Goal: Task Accomplishment & Management: Manage account settings

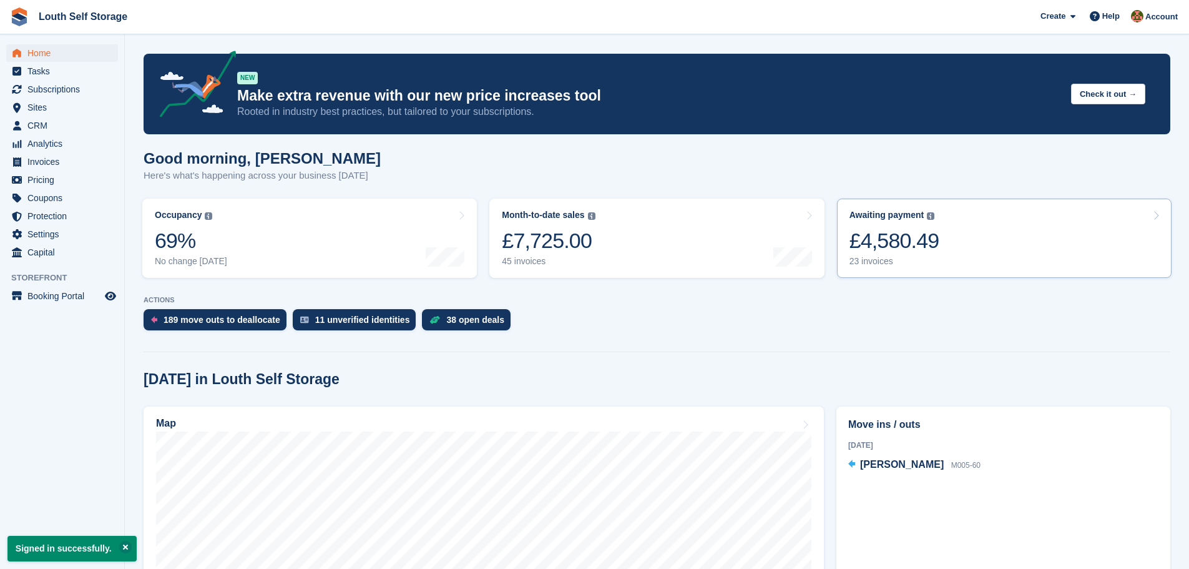
click at [865, 265] on div "23 invoices" at bounding box center [895, 261] width 90 height 11
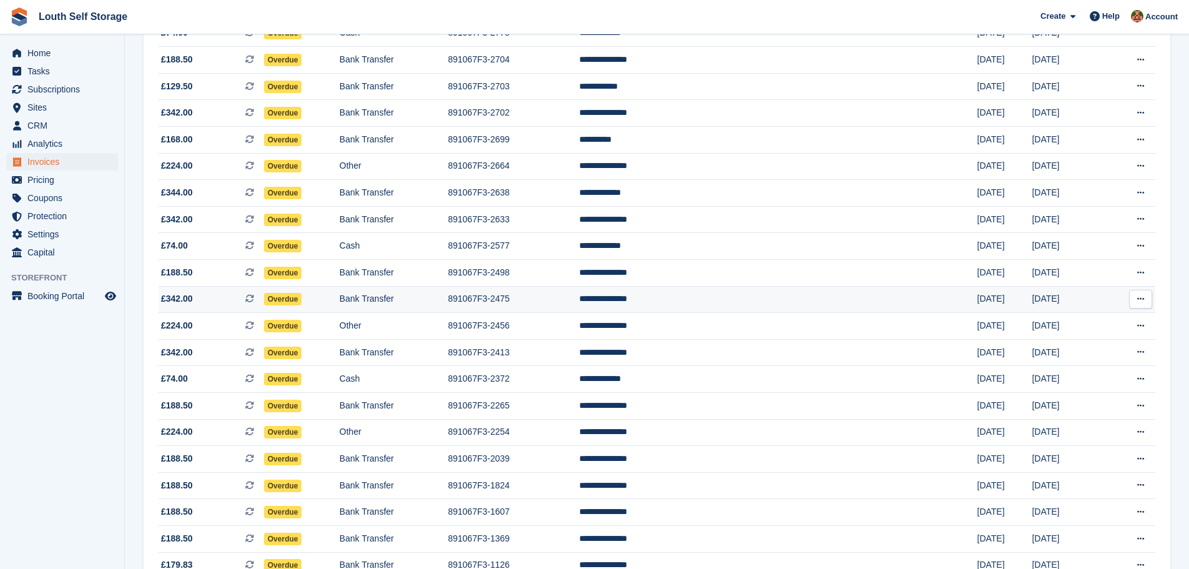
scroll to position [127, 0]
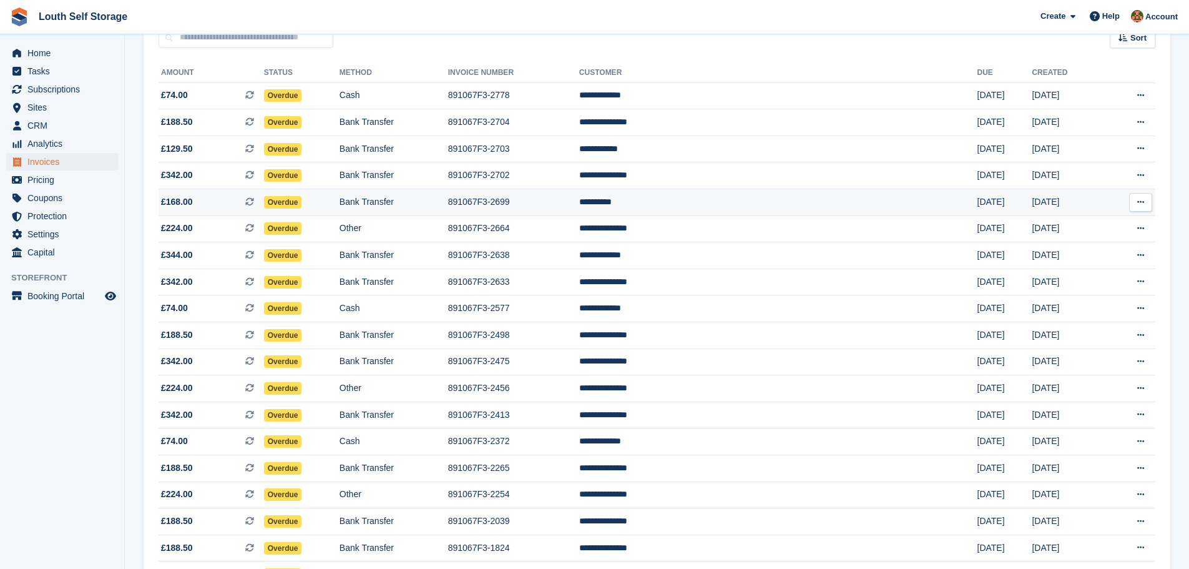
click at [712, 204] on td "**********" at bounding box center [778, 202] width 398 height 27
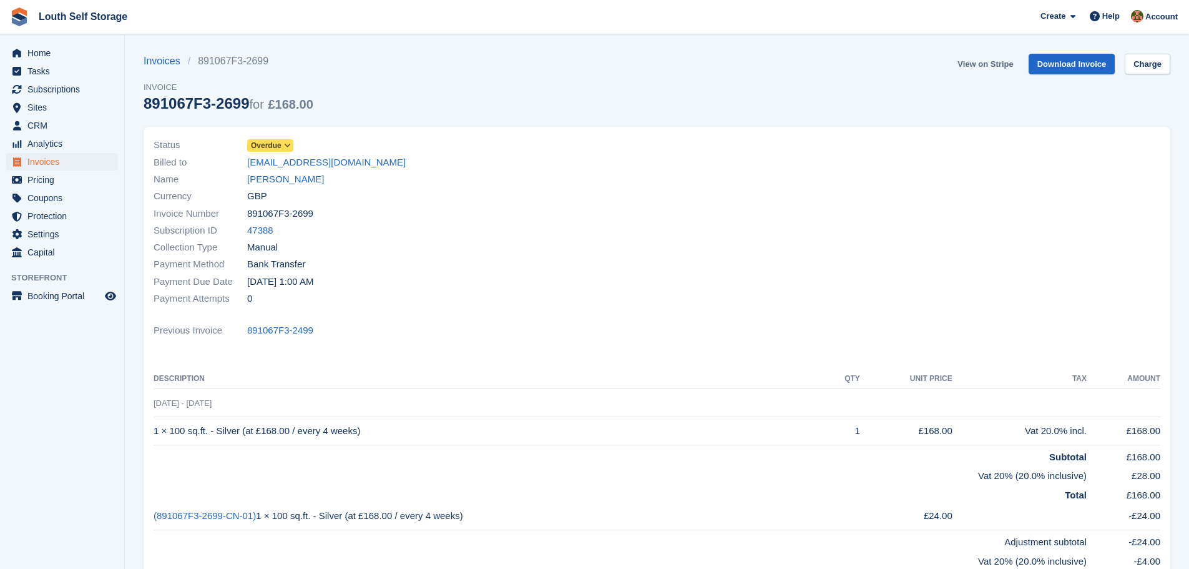
click at [983, 65] on link "View on Stripe" at bounding box center [986, 64] width 66 height 21
click at [37, 164] on span "Invoices" at bounding box center [64, 161] width 75 height 17
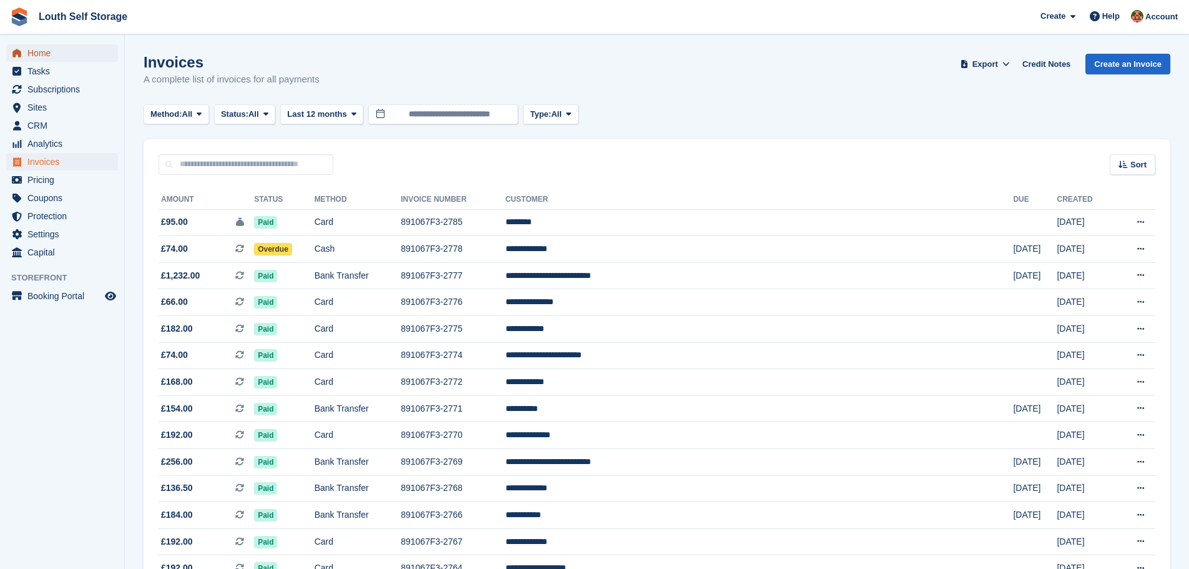
click at [32, 51] on span "Home" at bounding box center [64, 52] width 75 height 17
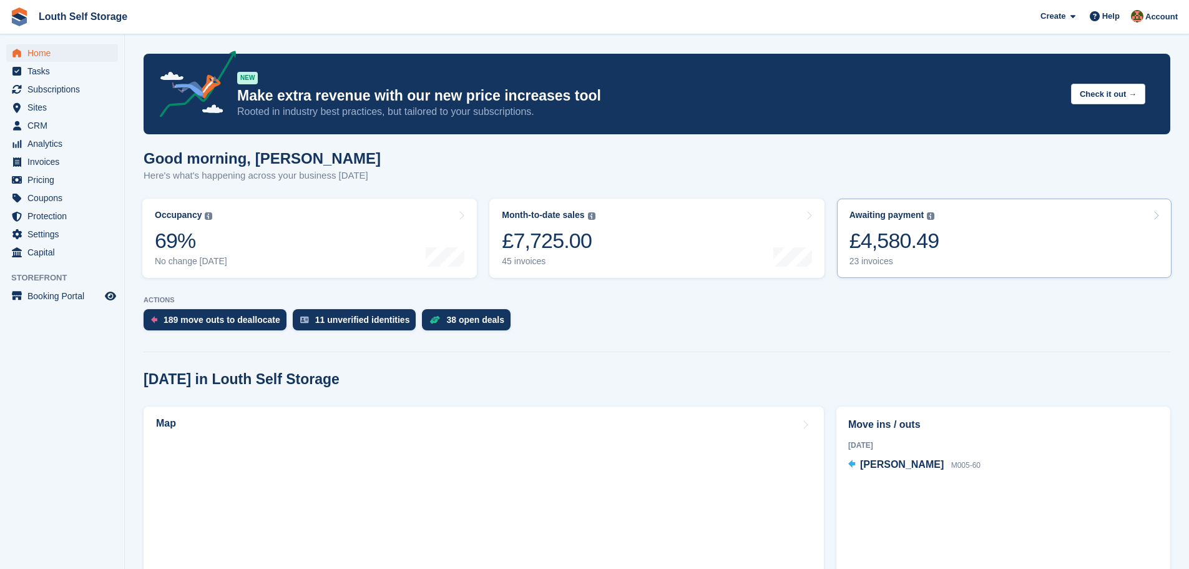
click at [873, 260] on div "23 invoices" at bounding box center [895, 261] width 90 height 11
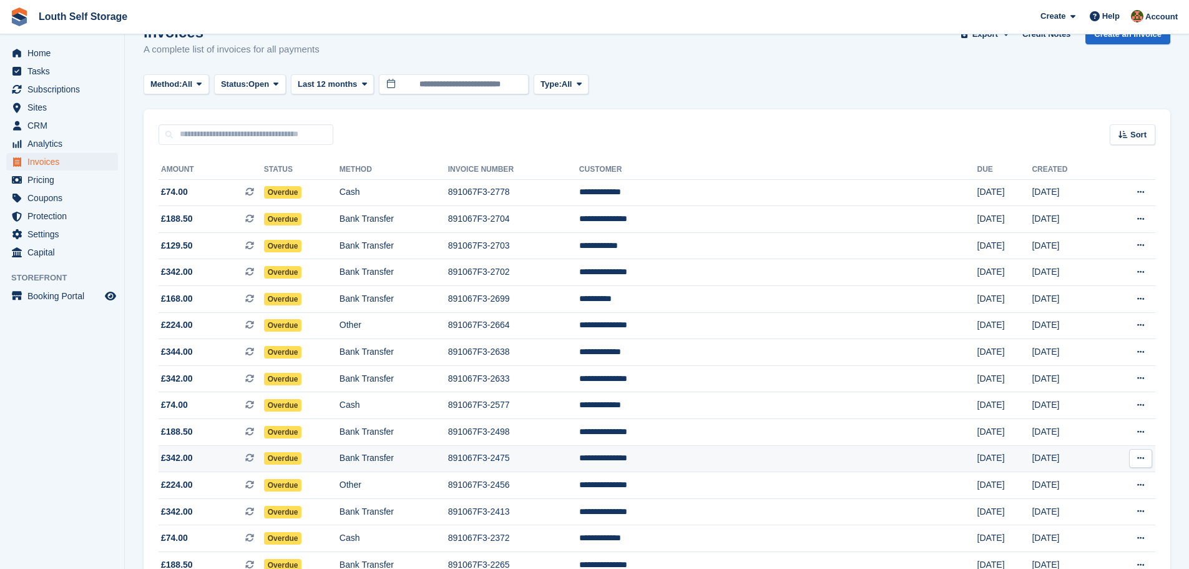
scroll to position [2, 0]
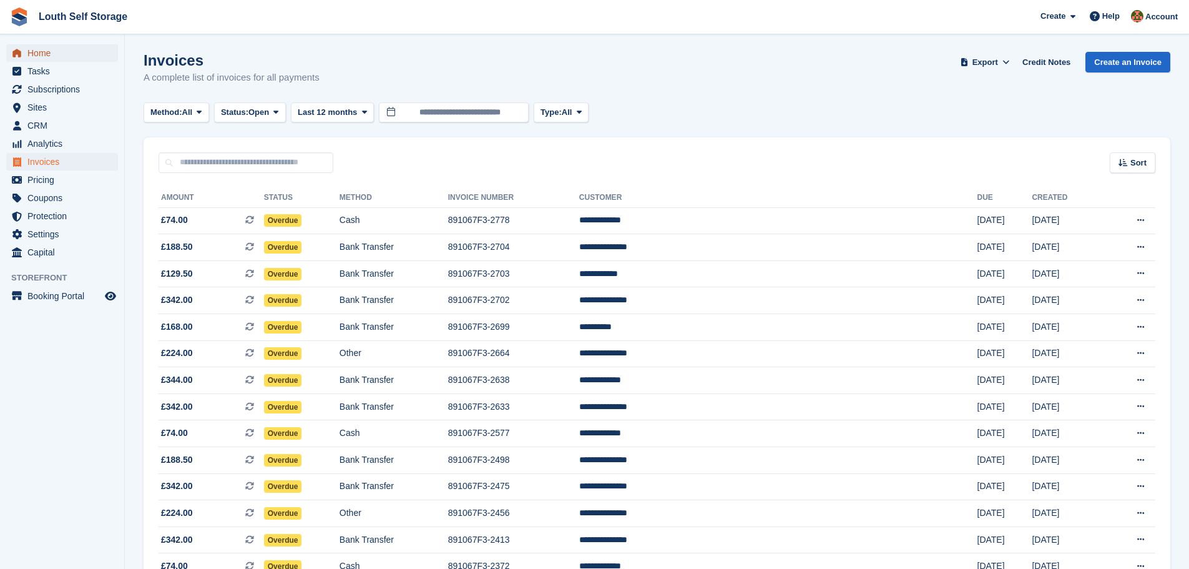
click at [41, 50] on span "Home" at bounding box center [64, 52] width 75 height 17
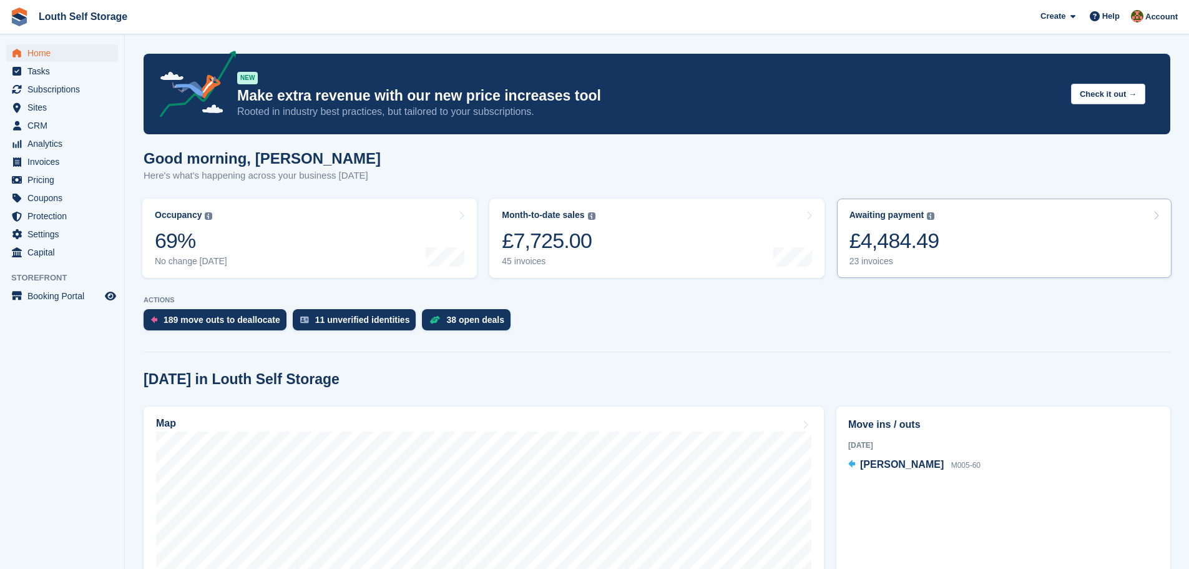
click at [880, 261] on div "23 invoices" at bounding box center [895, 261] width 90 height 11
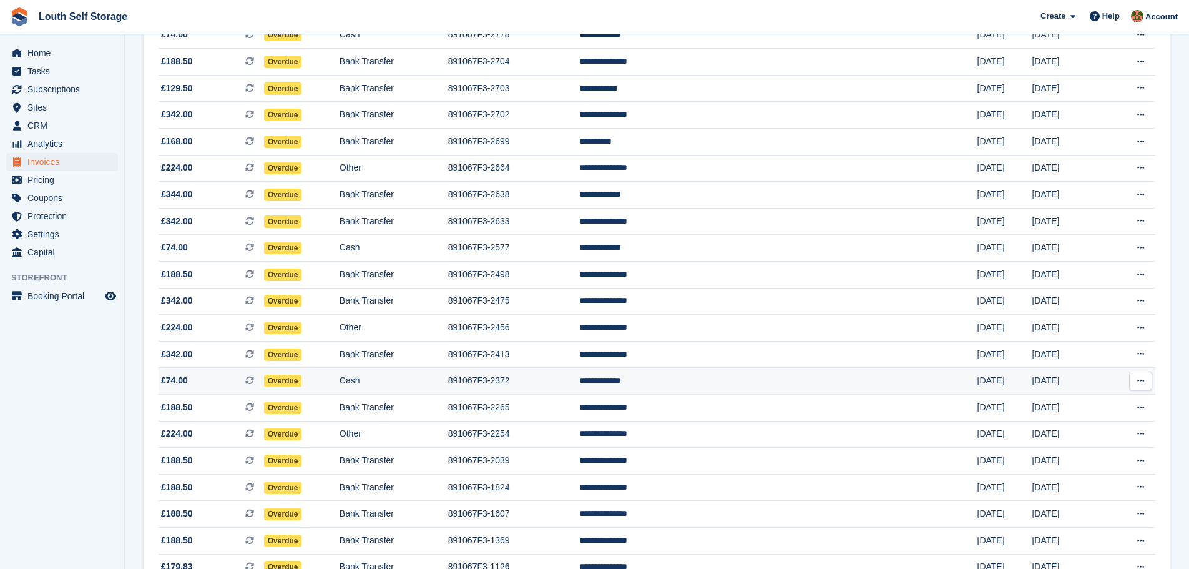
scroll to position [62, 0]
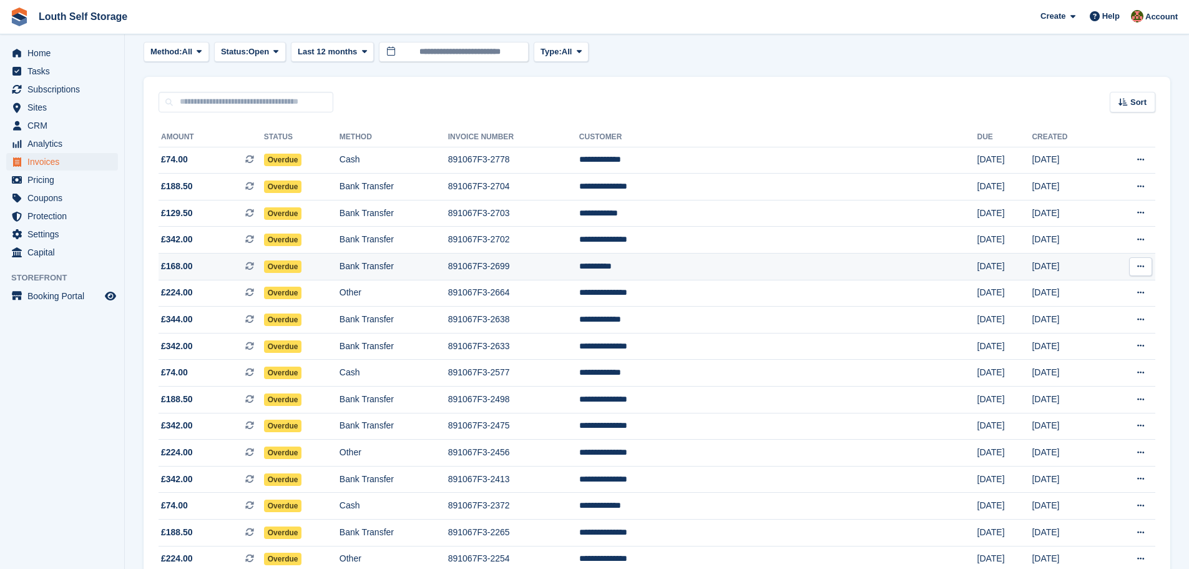
click at [714, 268] on td "**********" at bounding box center [778, 266] width 398 height 27
